Goal: Navigation & Orientation: Find specific page/section

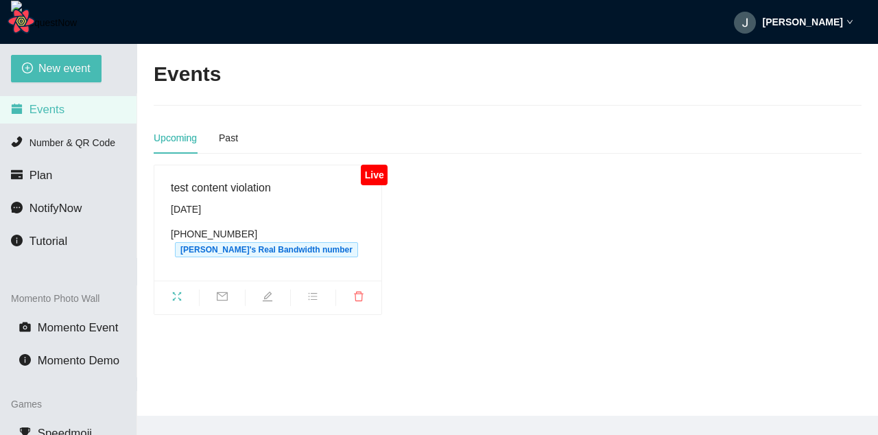
click at [182, 299] on span "fullscreen" at bounding box center [176, 298] width 45 height 15
